Goal: Information Seeking & Learning: Learn about a topic

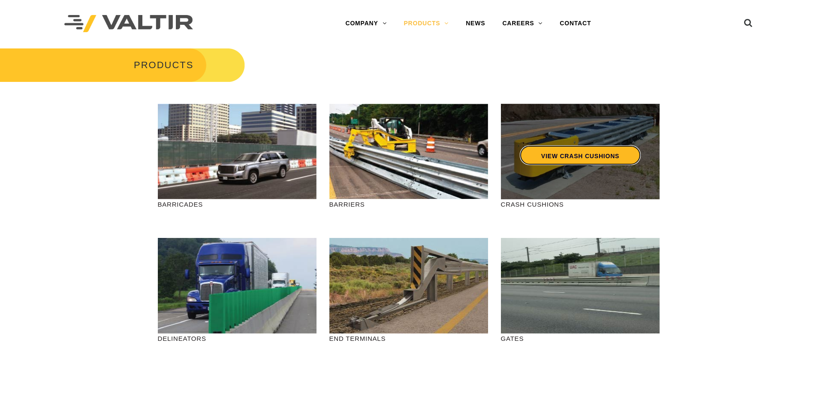
click at [555, 156] on link "VIEW CRASH CUSHIONS" at bounding box center [579, 155] width 121 height 20
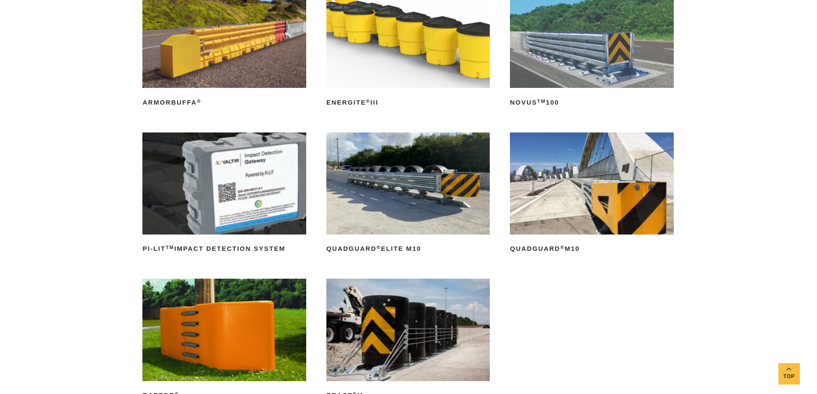
scroll to position [171, 0]
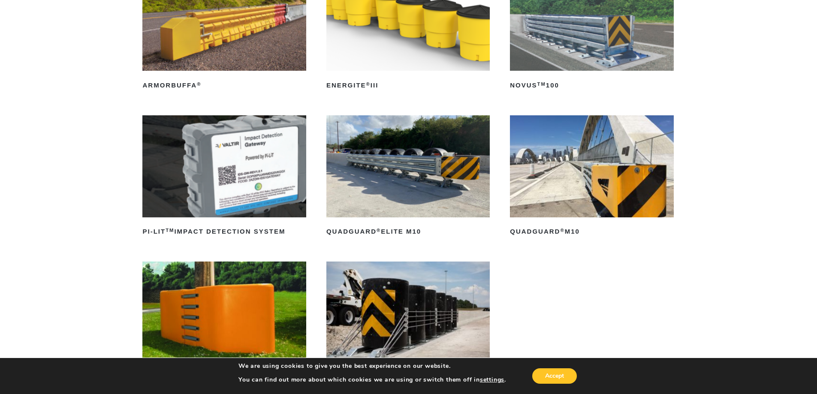
click at [397, 171] on img at bounding box center [407, 166] width 163 height 102
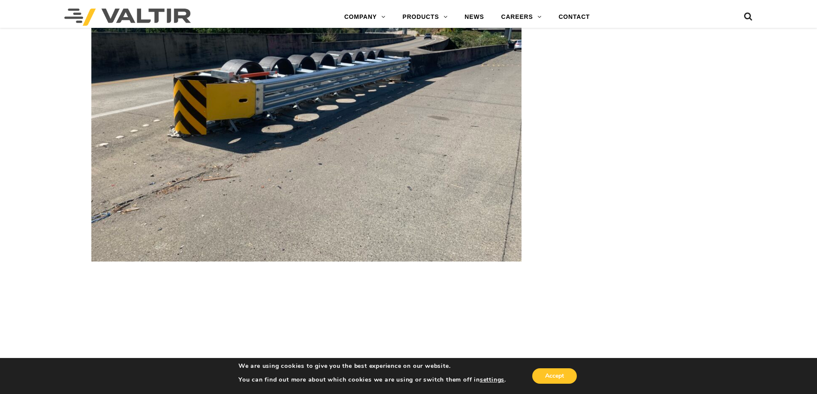
scroll to position [1372, 0]
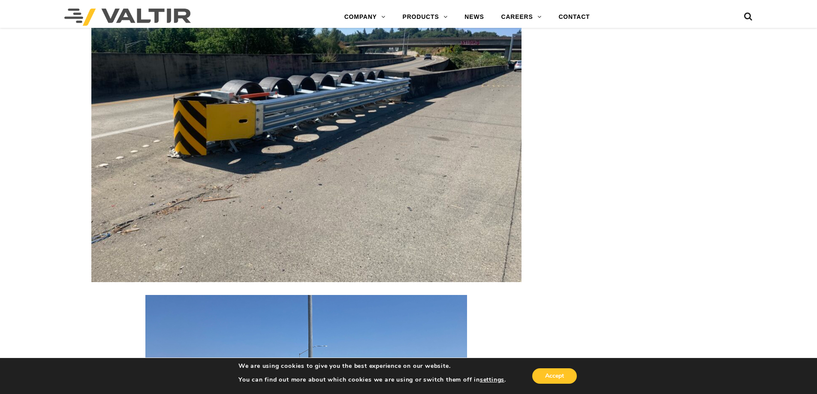
click at [418, 83] on img at bounding box center [306, 121] width 430 height 322
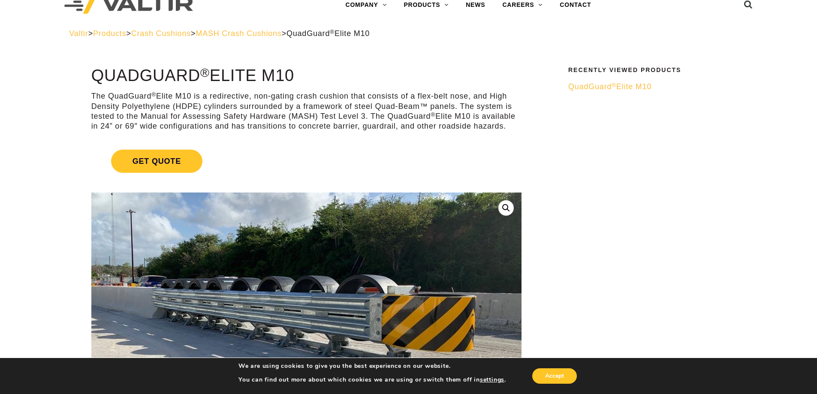
scroll to position [0, 0]
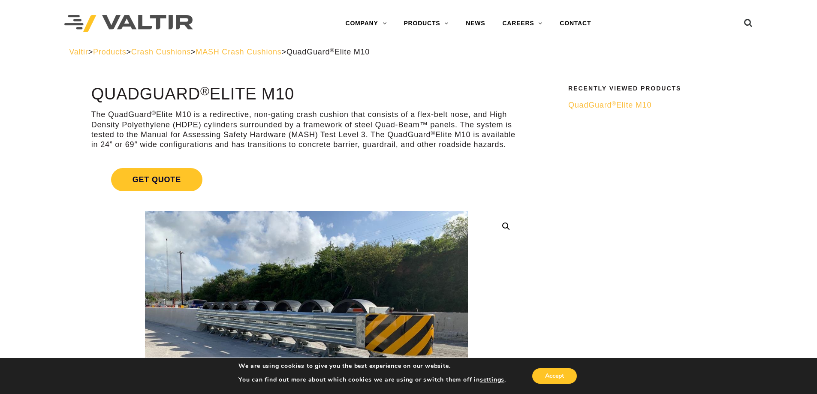
click at [618, 107] on span "QuadGuard ® Elite M10" at bounding box center [609, 105] width 83 height 9
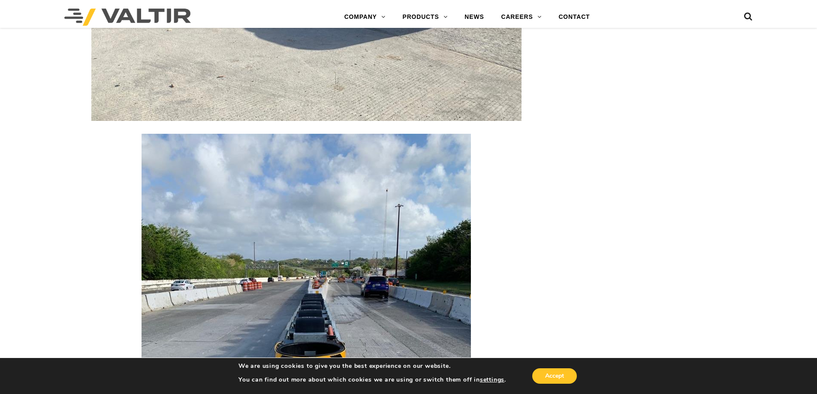
scroll to position [2315, 0]
